Goal: Information Seeking & Learning: Learn about a topic

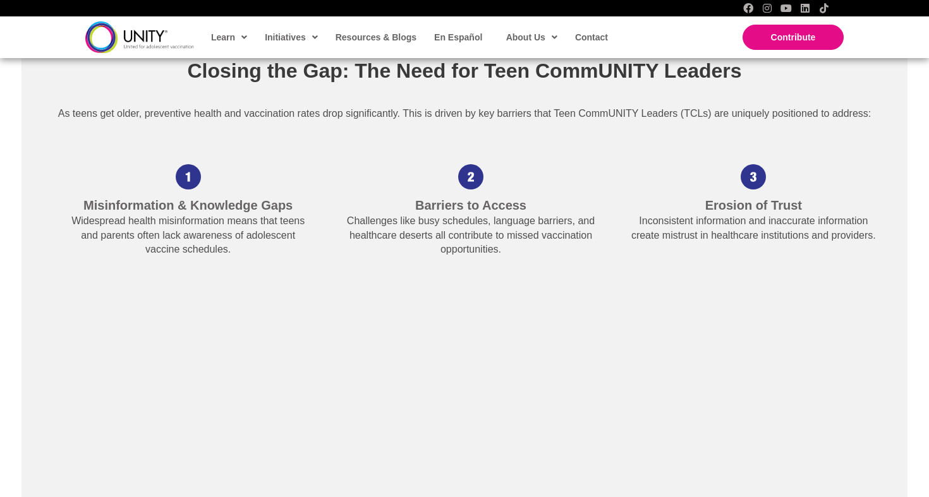
scroll to position [1763, 0]
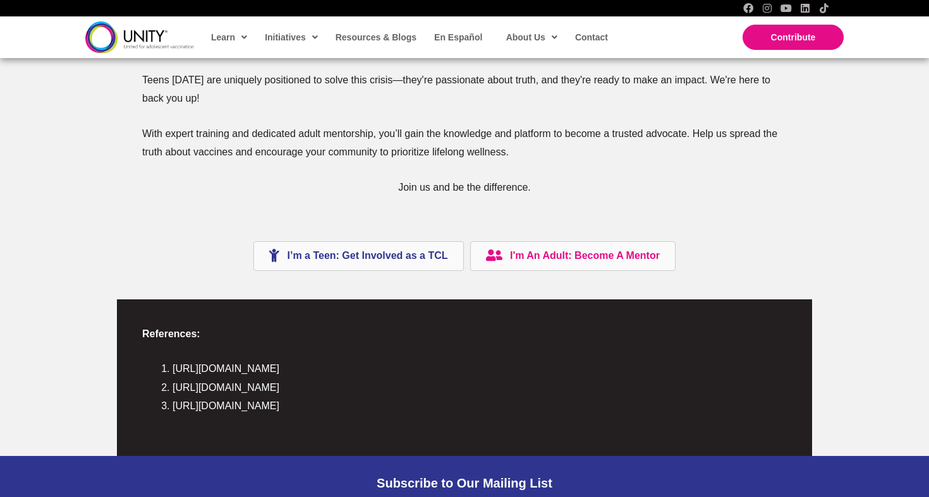
scroll to position [2764, 0]
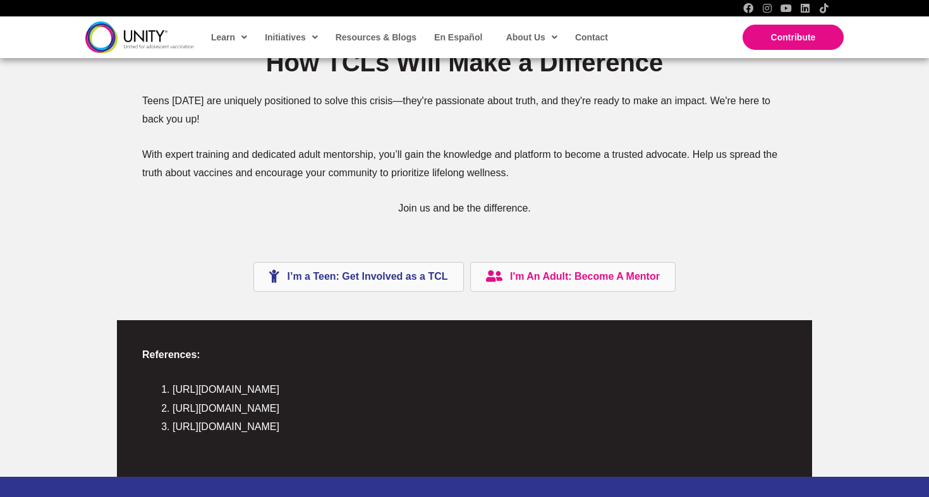
click at [355, 271] on span "I’m a Teen: Get Involved as a TCL" at bounding box center [368, 276] width 161 height 11
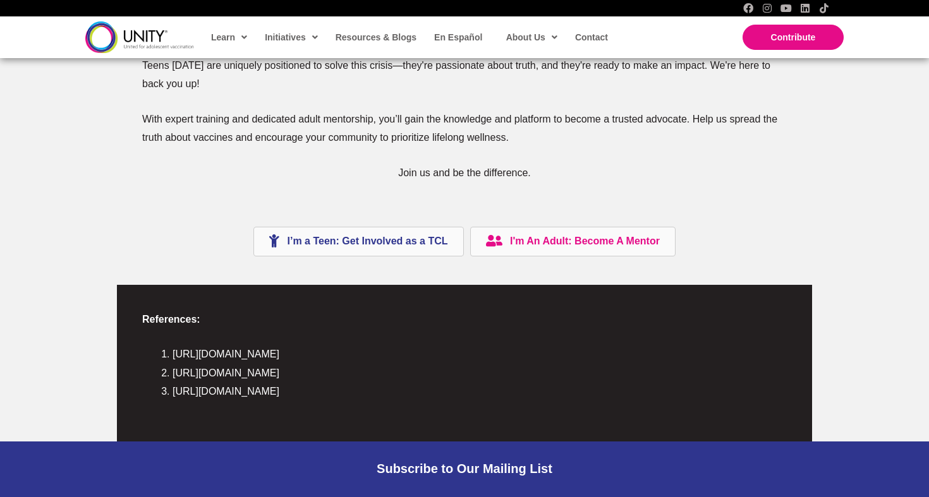
scroll to position [2800, 0]
click at [607, 235] on span "I'm An Adult: Become A Mentor" at bounding box center [585, 240] width 150 height 11
click at [128, 204] on div "How TCLs Will Make a Difference Teens today are uniquely positioned to solve th…" at bounding box center [464, 135] width 695 height 300
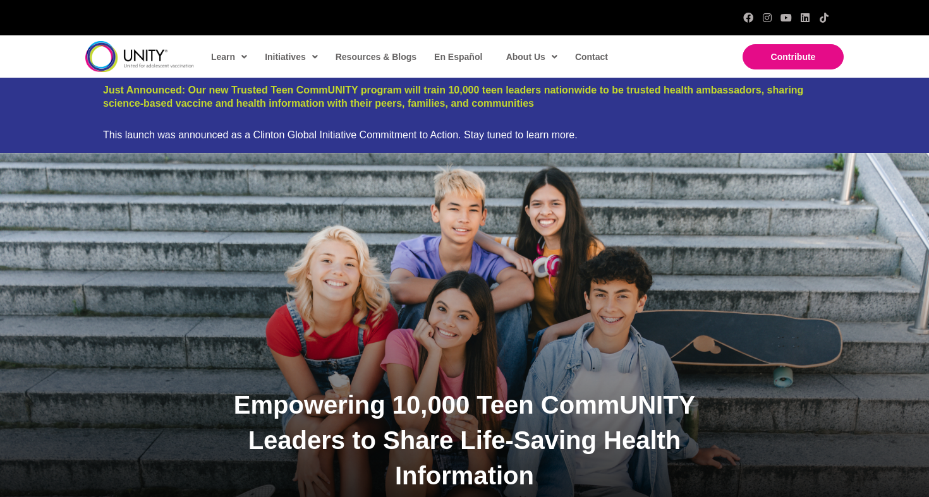
scroll to position [0, 0]
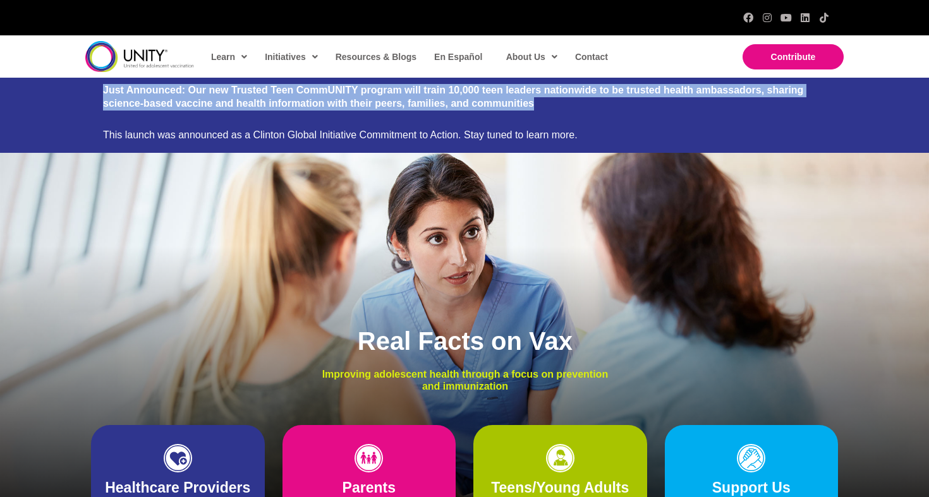
click at [254, 94] on span "Just Announced: Our new Trusted Teen CommUNITY program will train 10,000 teen l…" at bounding box center [453, 97] width 700 height 24
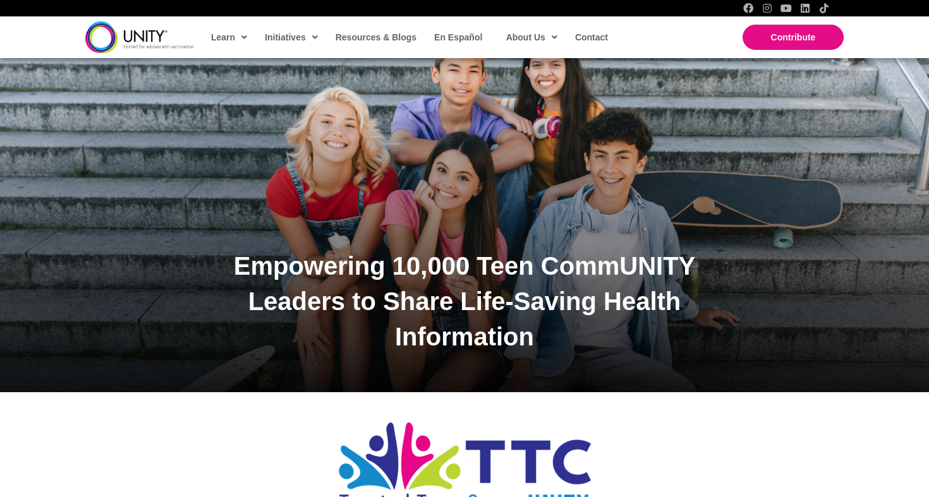
scroll to position [147, 0]
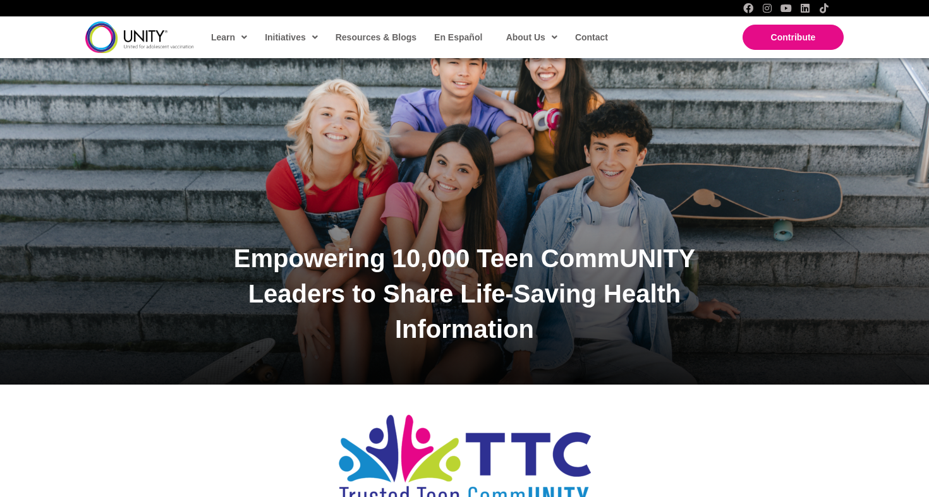
click at [449, 161] on div "Empowering 10,000 Teen CommUNITY Leaders to Share Life-Saving Health Information" at bounding box center [464, 195] width 929 height 379
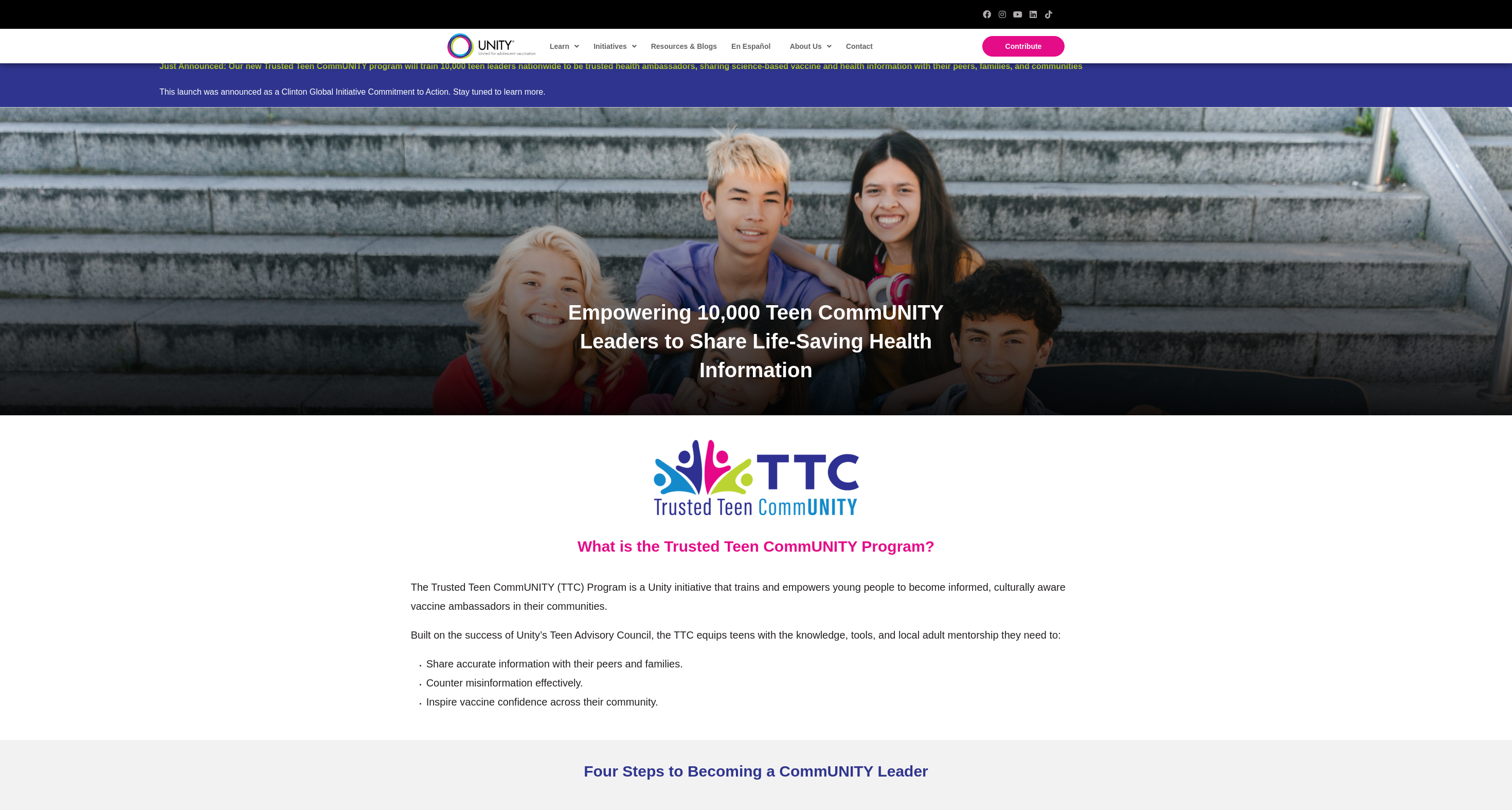
scroll to position [0, 0]
